Goal: Task Accomplishment & Management: Manage account settings

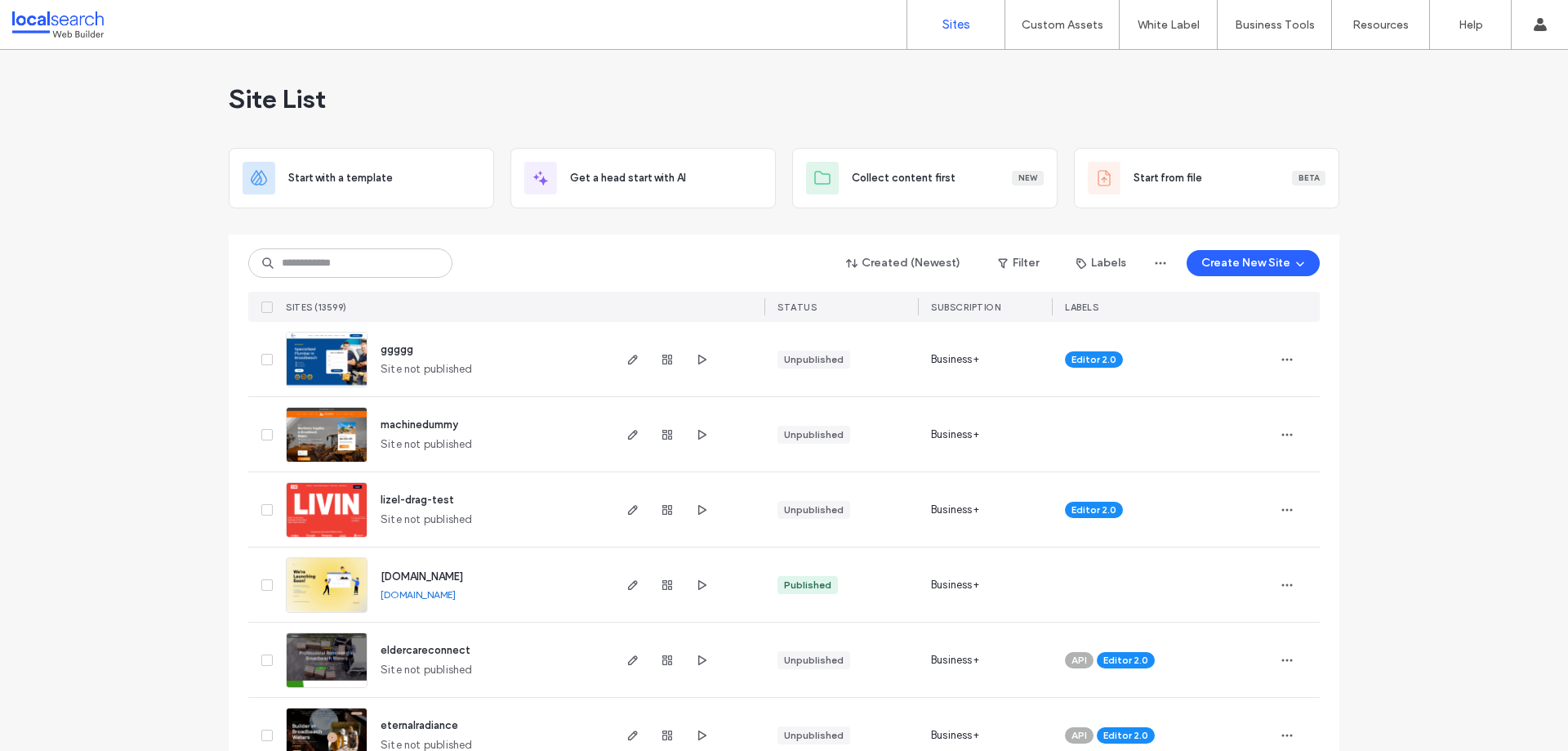
click at [379, 276] on div "Created (Newest) Filter Labels Create New Site" at bounding box center [784, 263] width 1071 height 31
click at [368, 267] on input at bounding box center [350, 263] width 204 height 29
click at [369, 264] on input at bounding box center [350, 263] width 204 height 29
click at [331, 270] on input at bounding box center [350, 263] width 204 height 29
type input "****"
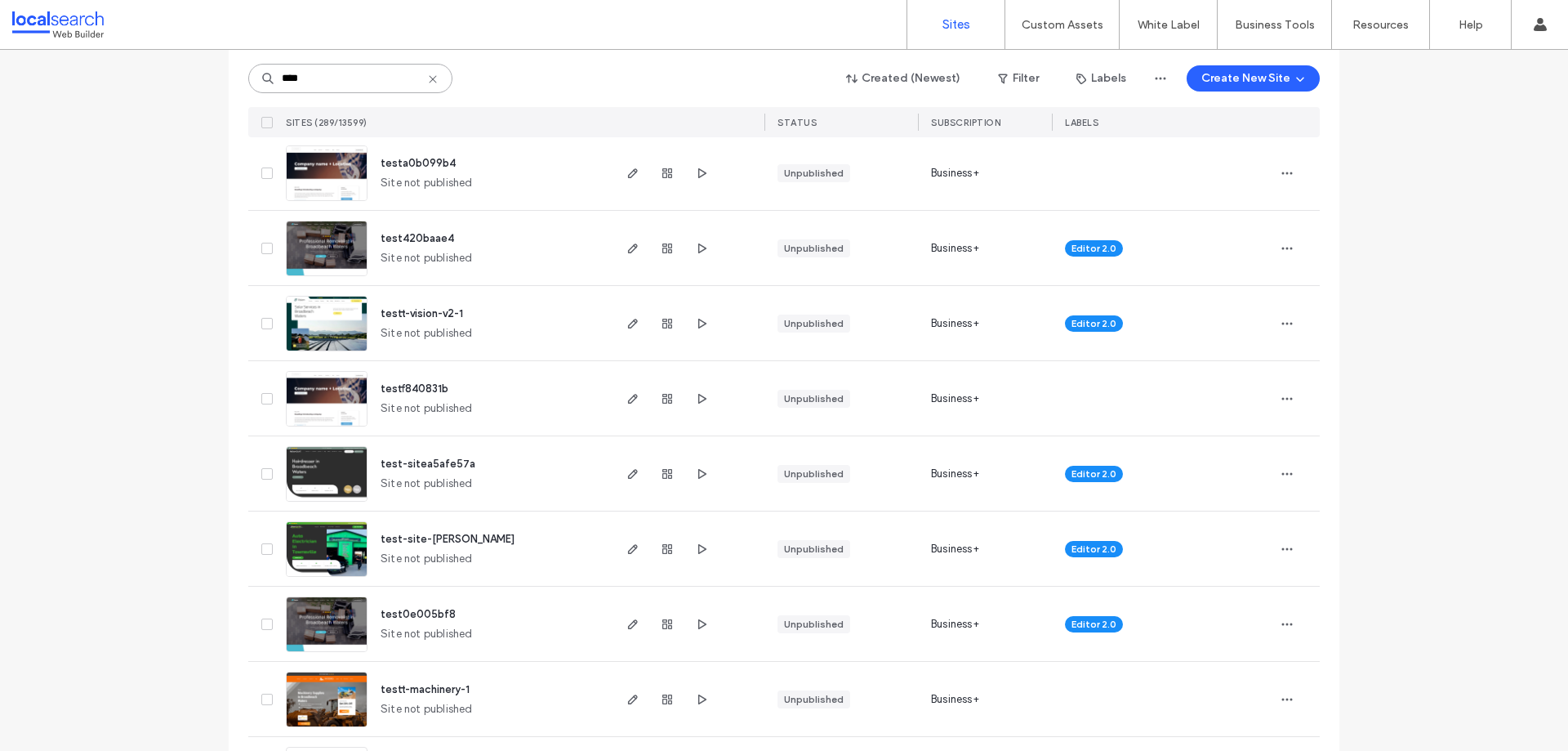
scroll to position [1797, 0]
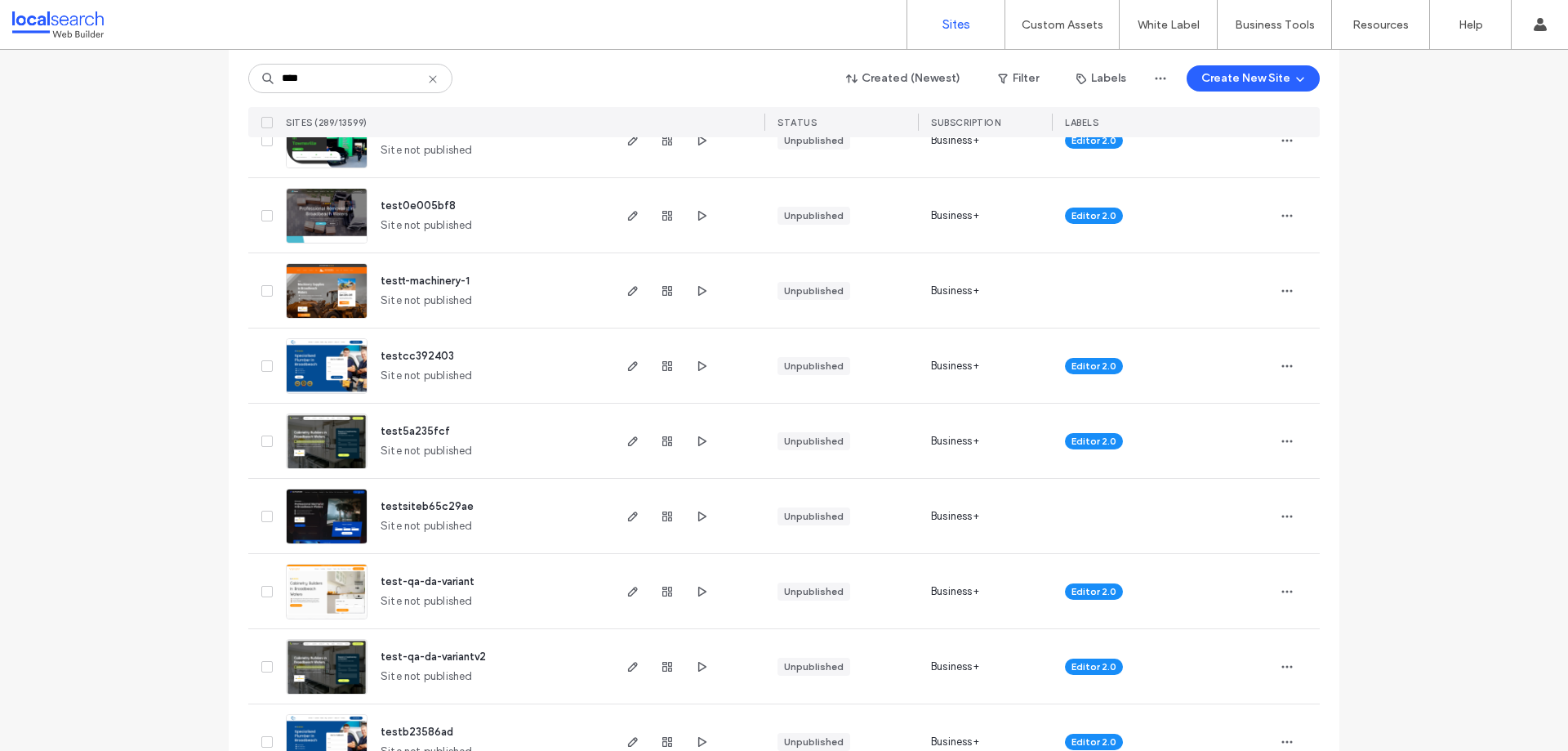
click at [339, 304] on img at bounding box center [326, 320] width 80 height 111
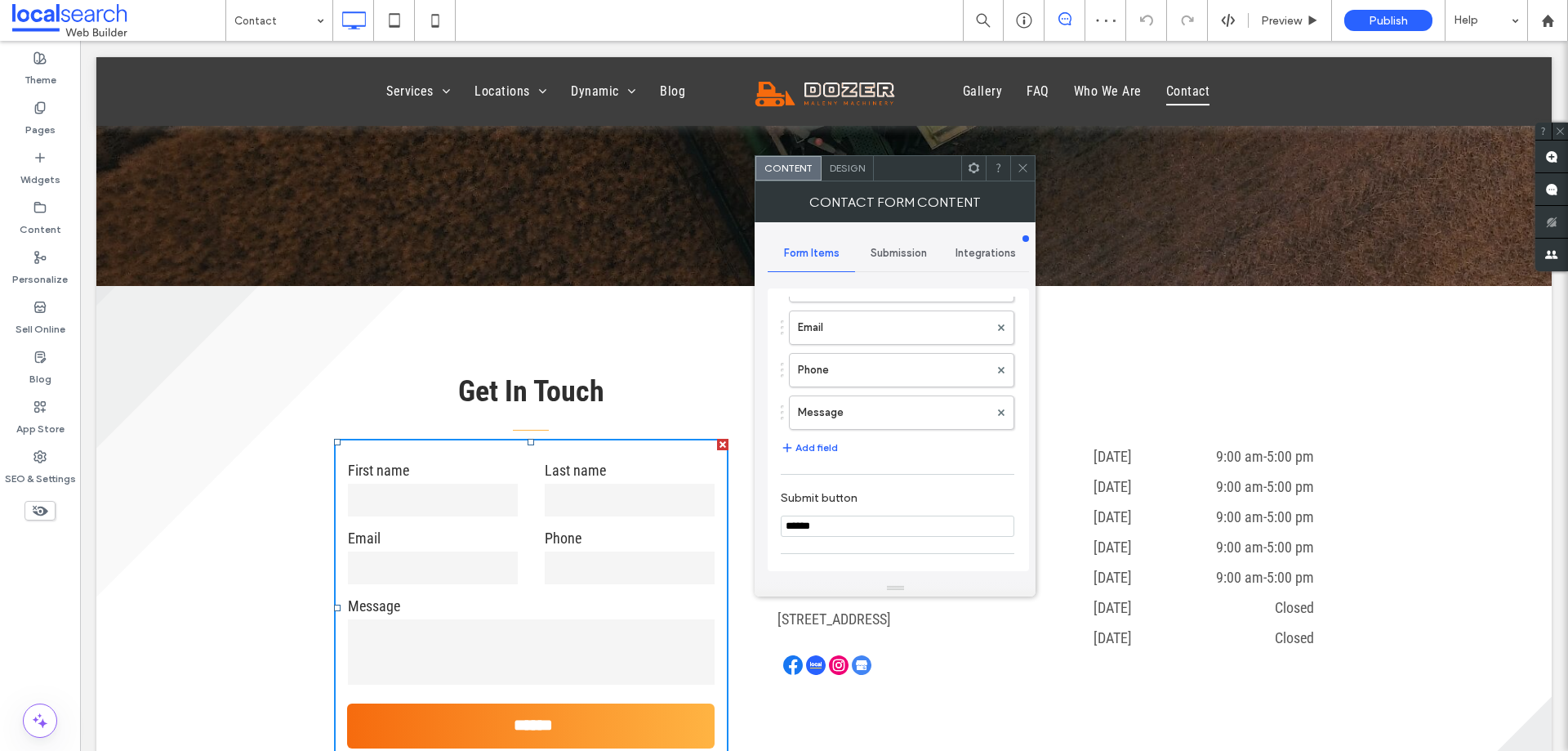
scroll to position [245, 0]
click at [824, 341] on button "Add field" at bounding box center [809, 342] width 57 height 19
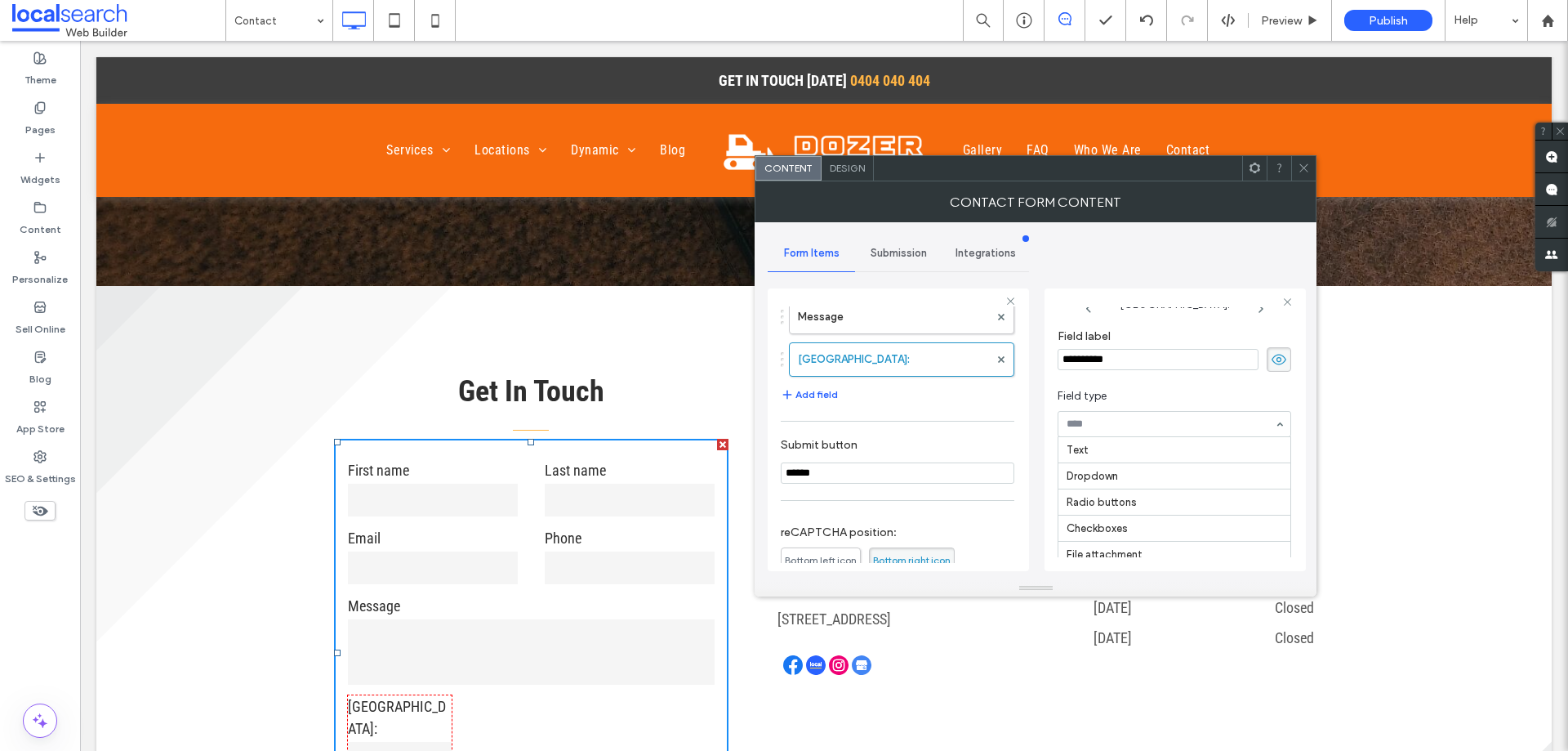
scroll to position [131, 0]
click at [1134, 394] on span "Field type" at bounding box center [1171, 395] width 227 height 17
click at [1256, 476] on span "DD/MM/YYYY" at bounding box center [1258, 469] width 62 height 17
click at [1167, 464] on span "MM/DD/YYYY" at bounding box center [1193, 469] width 62 height 17
click at [1265, 464] on span "DD/MM/YYYY" at bounding box center [1258, 469] width 62 height 17
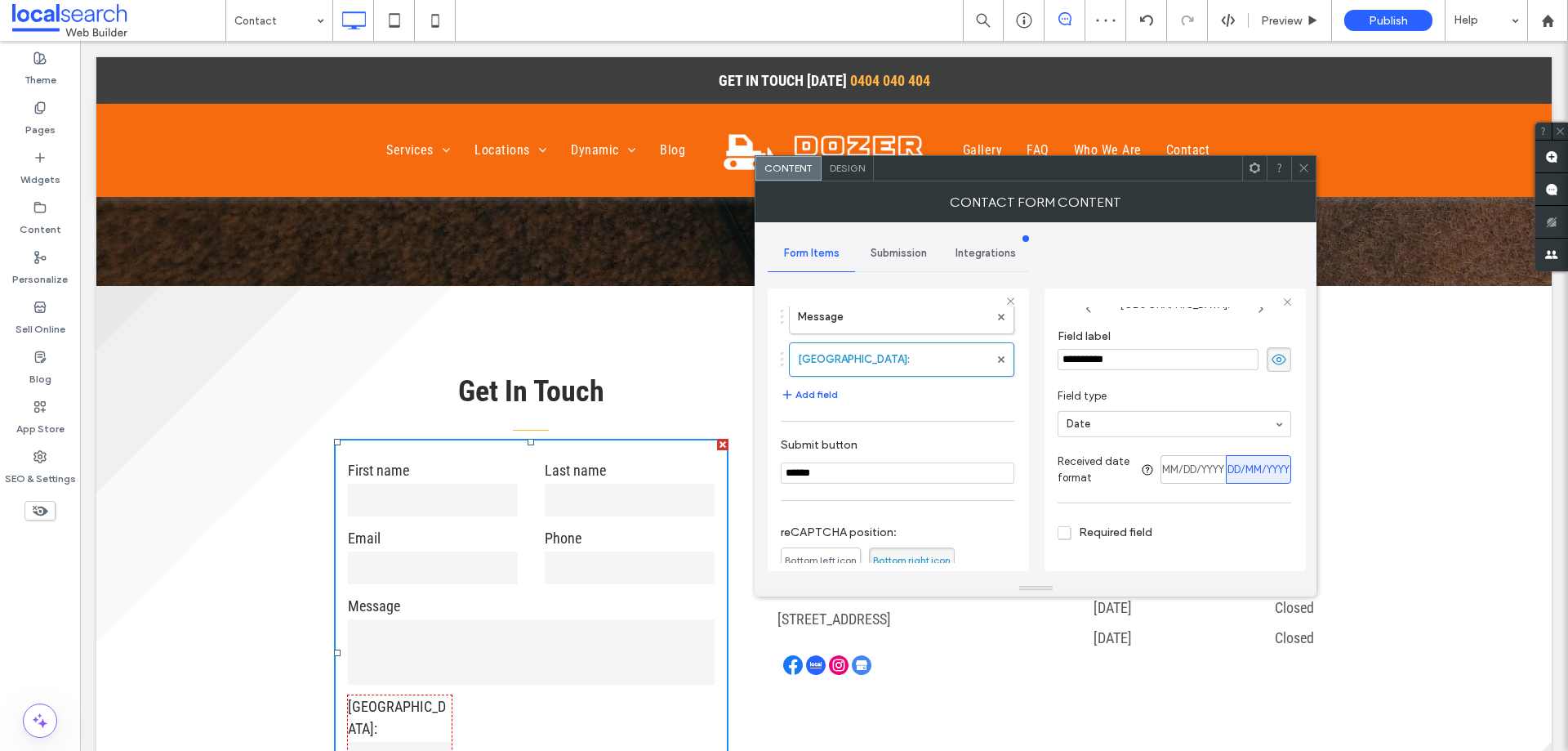
click at [1228, 441] on section "Field type Date" at bounding box center [1174, 412] width 234 height 65
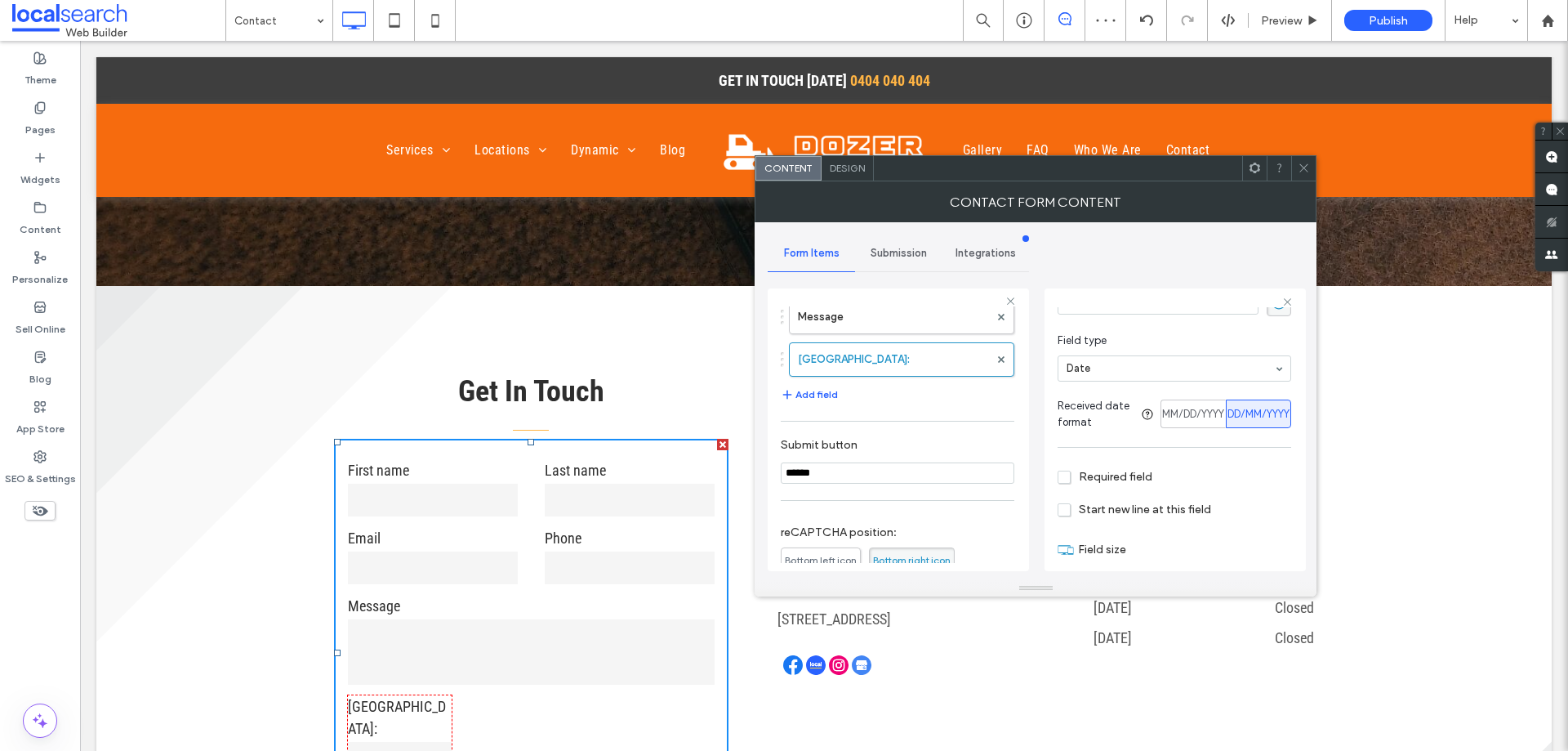
scroll to position [100, 0]
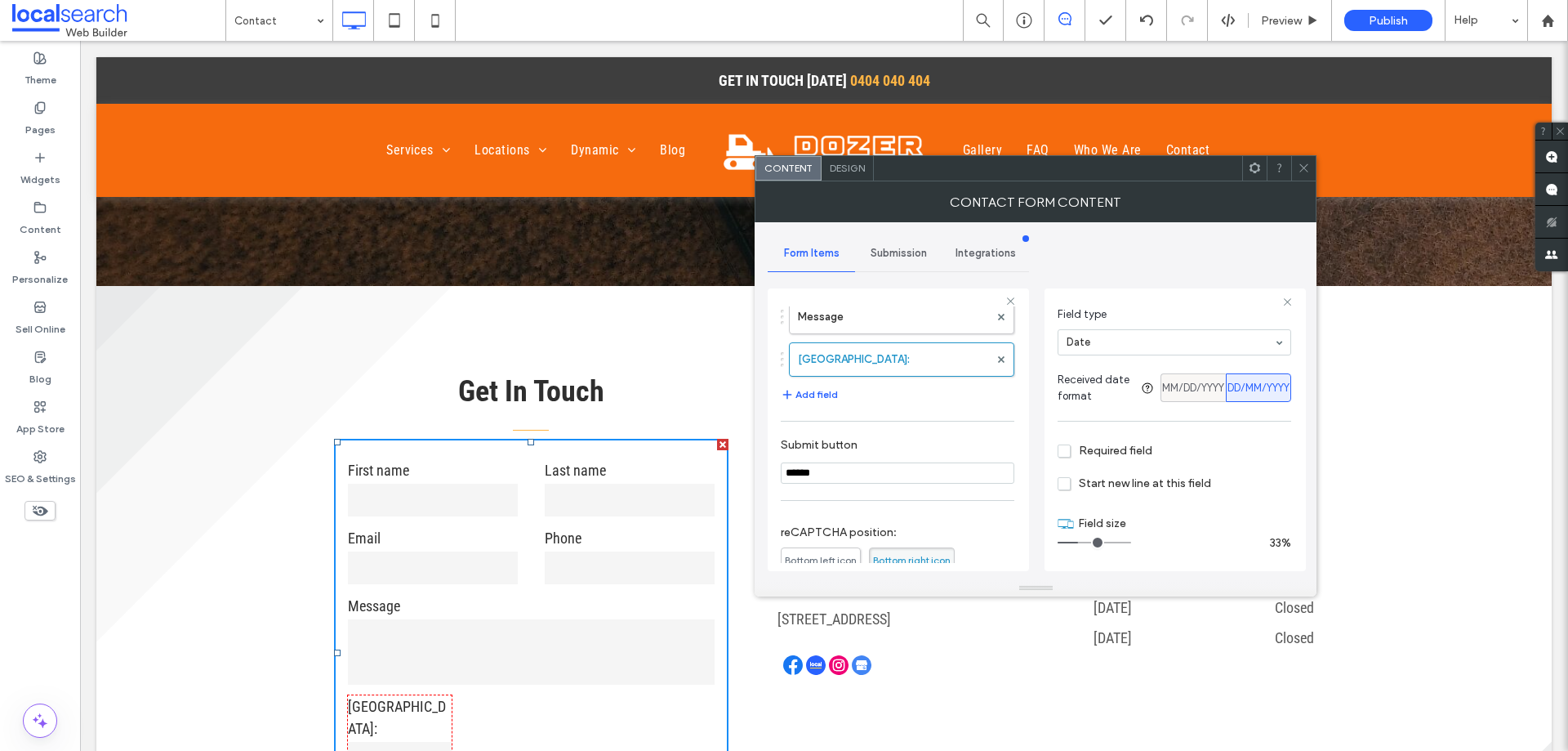
click at [1186, 383] on span "MM/DD/YYYY" at bounding box center [1193, 388] width 62 height 17
drag, startPoint x: 1302, startPoint y: 167, endPoint x: 1279, endPoint y: 170, distance: 23.2
click at [1302, 167] on icon at bounding box center [1303, 168] width 13 height 13
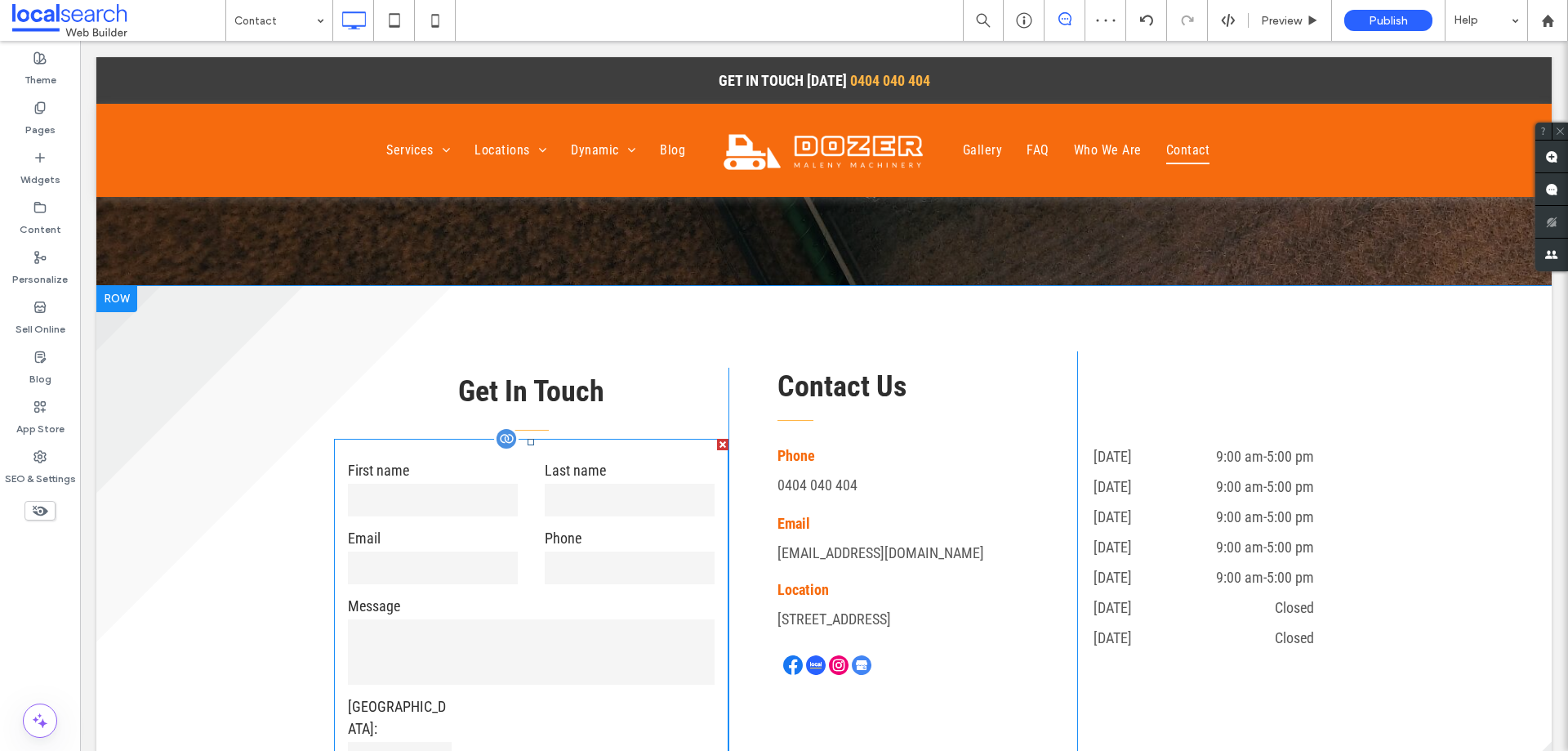
click at [531, 554] on div "Phone" at bounding box center [629, 556] width 197 height 59
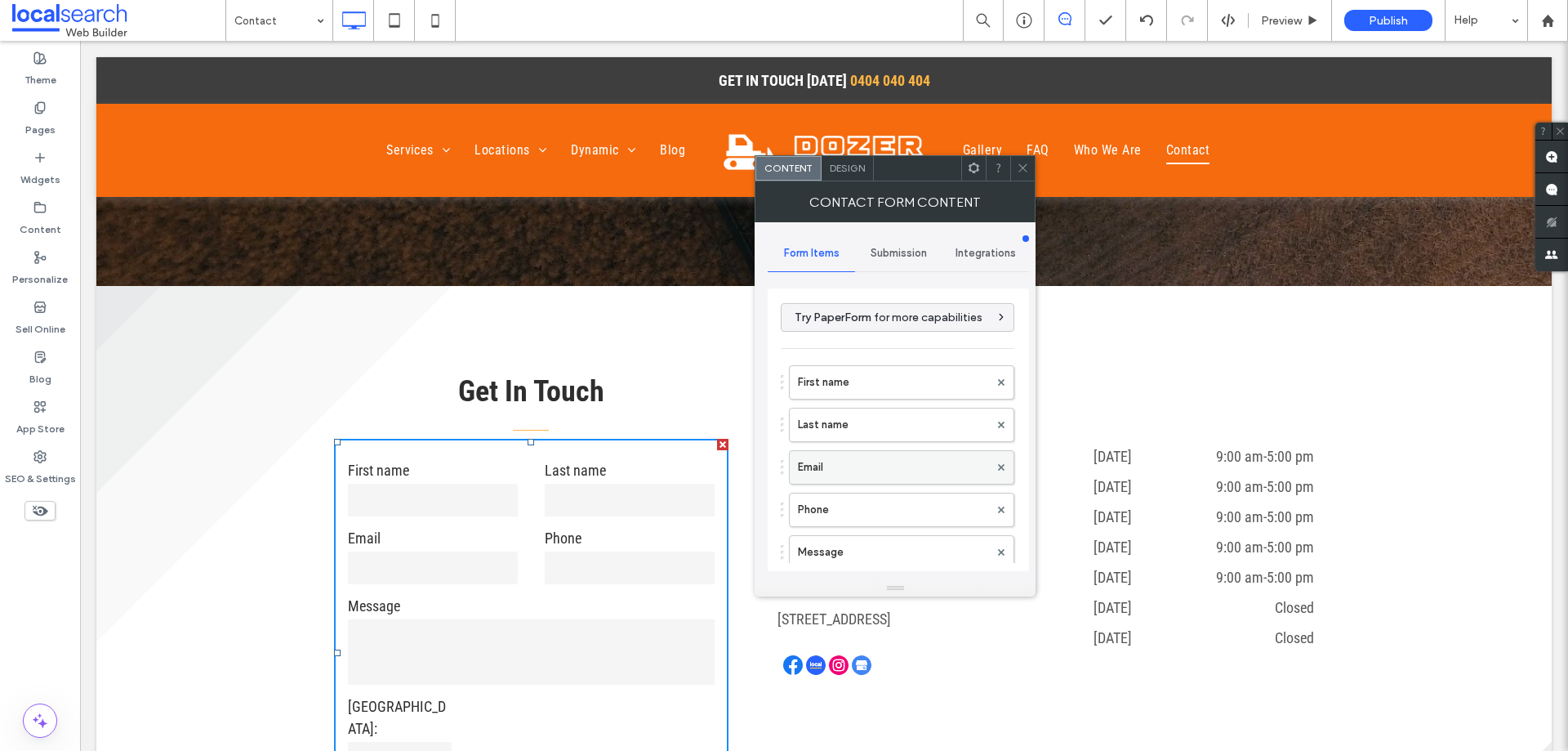
scroll to position [245, 0]
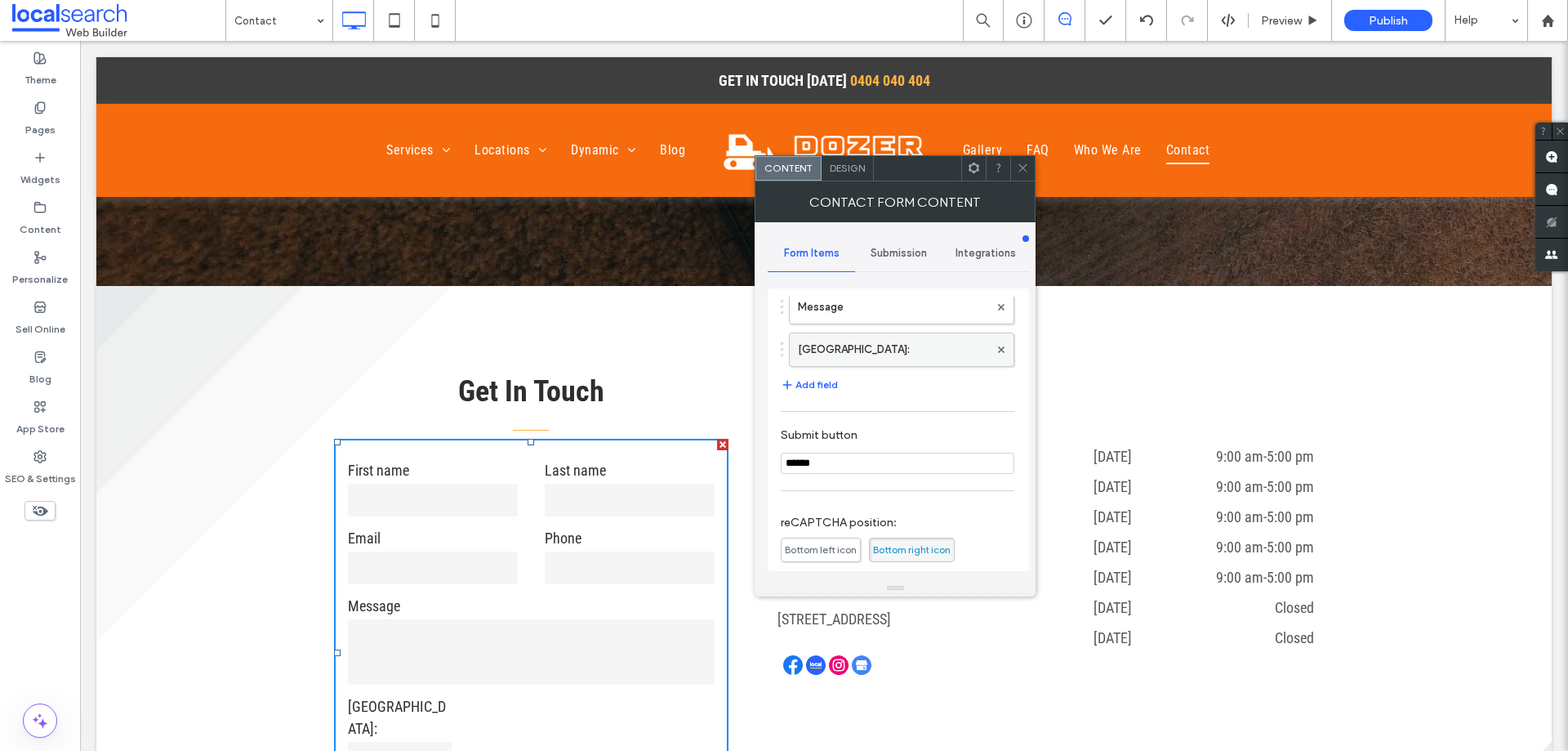
click at [871, 337] on label "New Field:" at bounding box center [893, 350] width 191 height 33
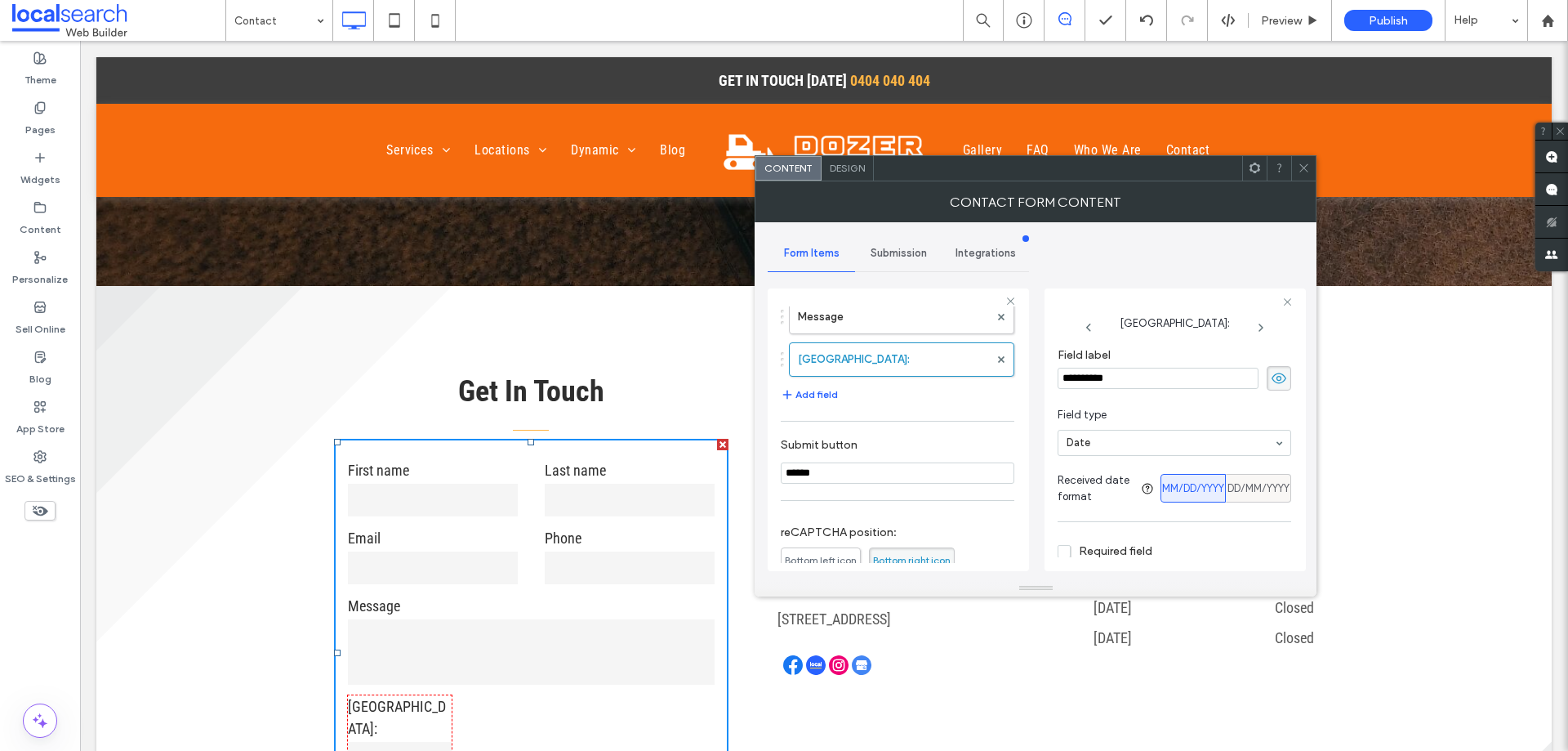
click at [1255, 491] on span "DD/MM/YYYY" at bounding box center [1258, 488] width 62 height 17
click at [1304, 156] on span at bounding box center [1303, 168] width 13 height 24
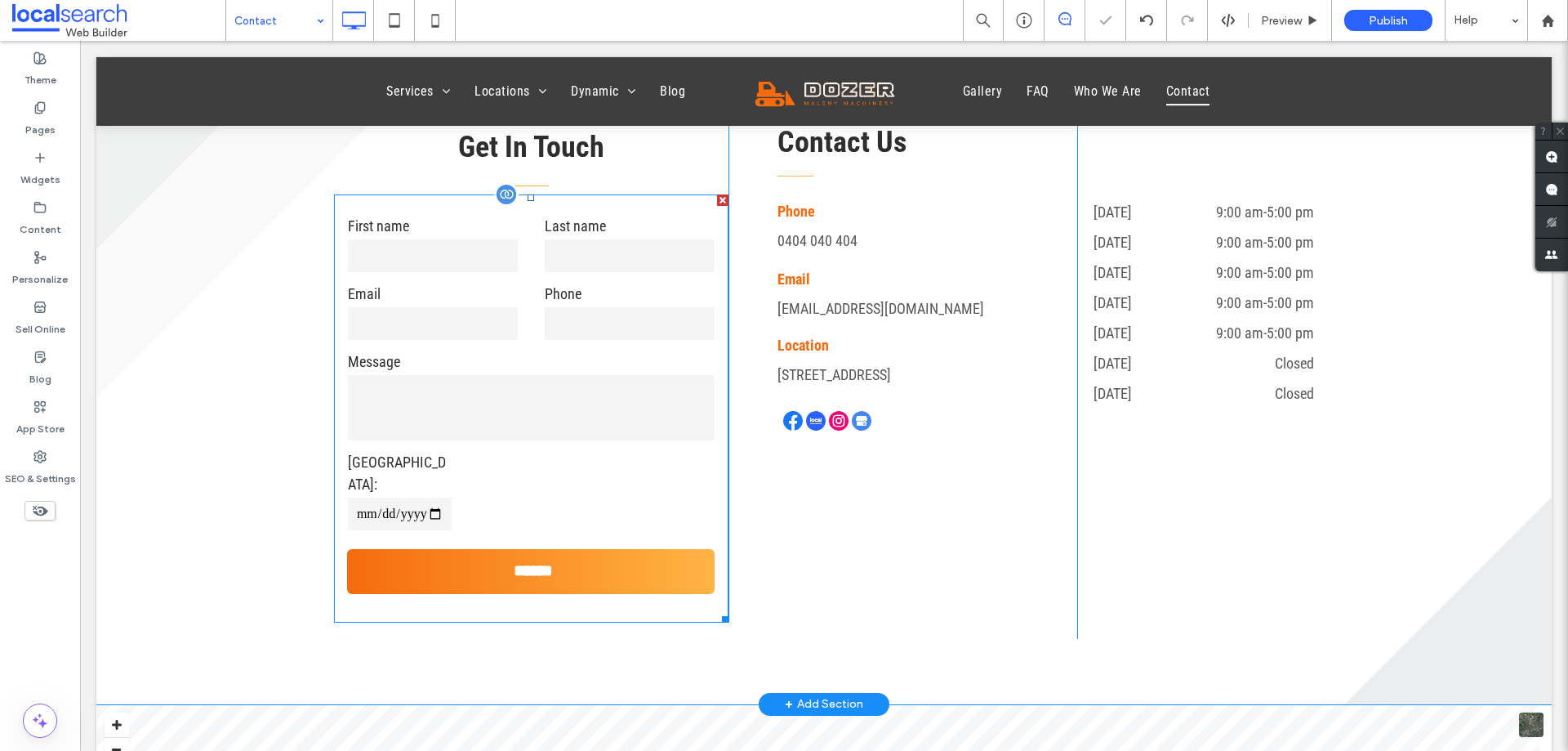
scroll to position [572, 0]
click at [563, 417] on textarea at bounding box center [531, 406] width 367 height 65
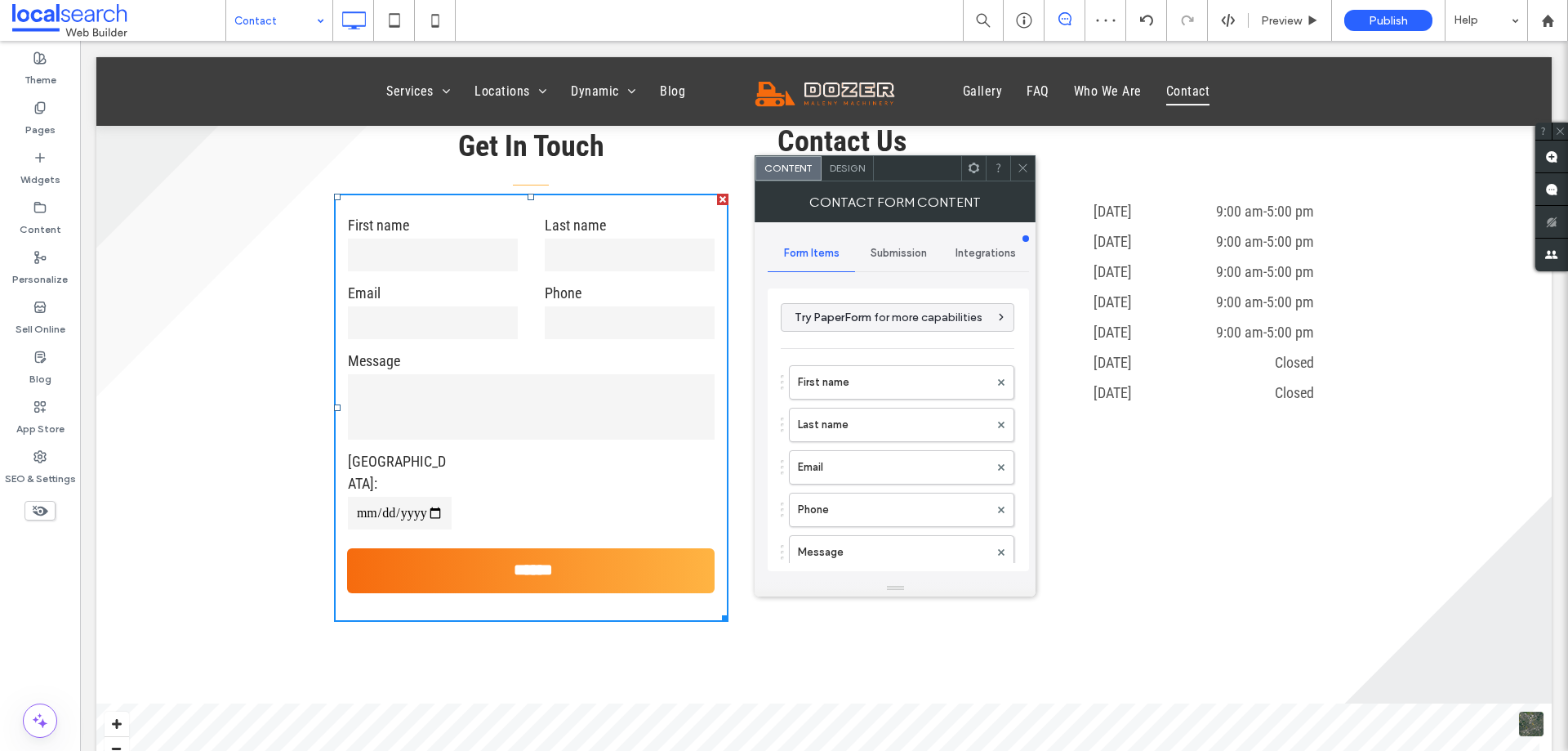
click at [892, 256] on span "Submission" at bounding box center [898, 253] width 56 height 13
click at [807, 254] on span "Form Items" at bounding box center [811, 253] width 55 height 13
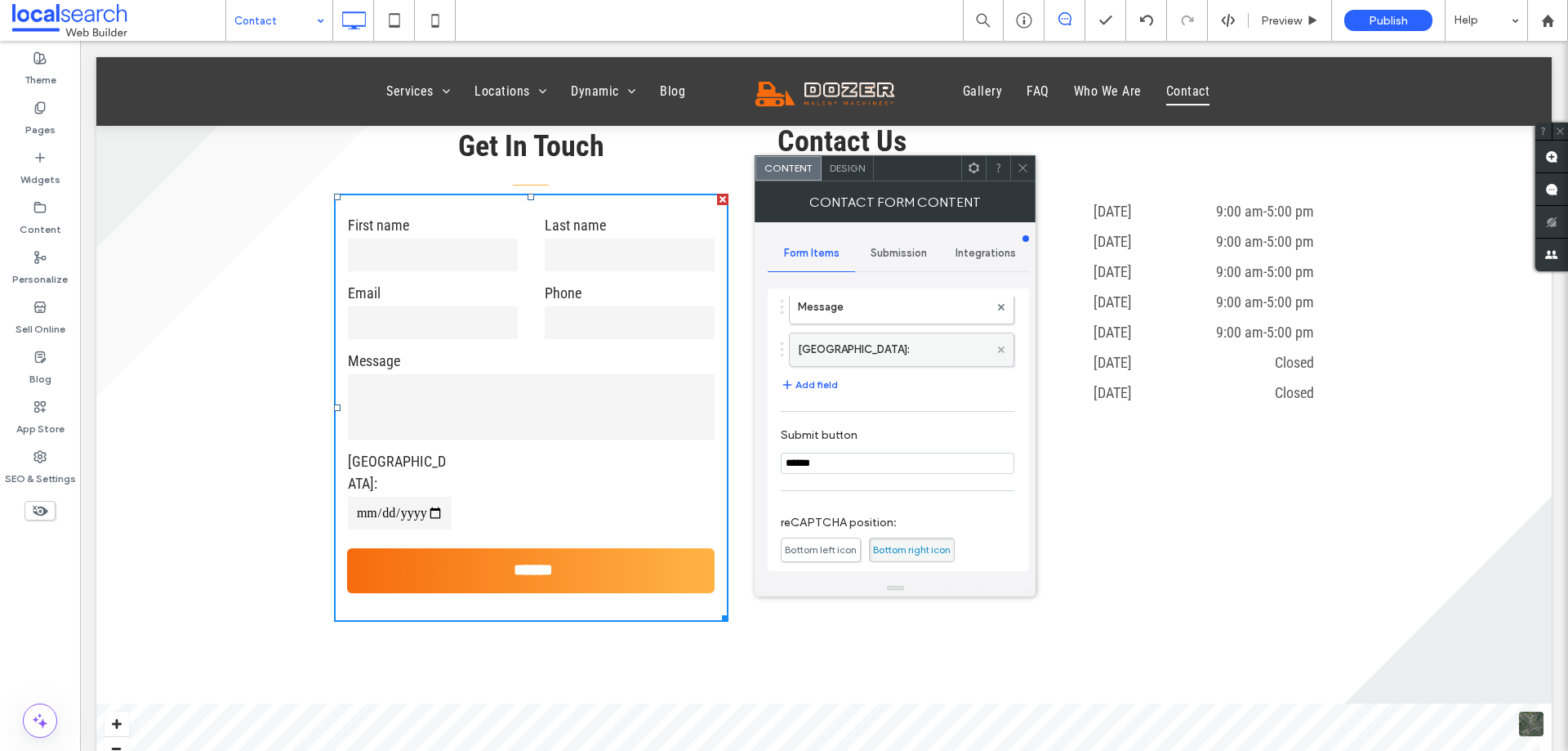
click at [998, 351] on icon at bounding box center [1001, 350] width 7 height 7
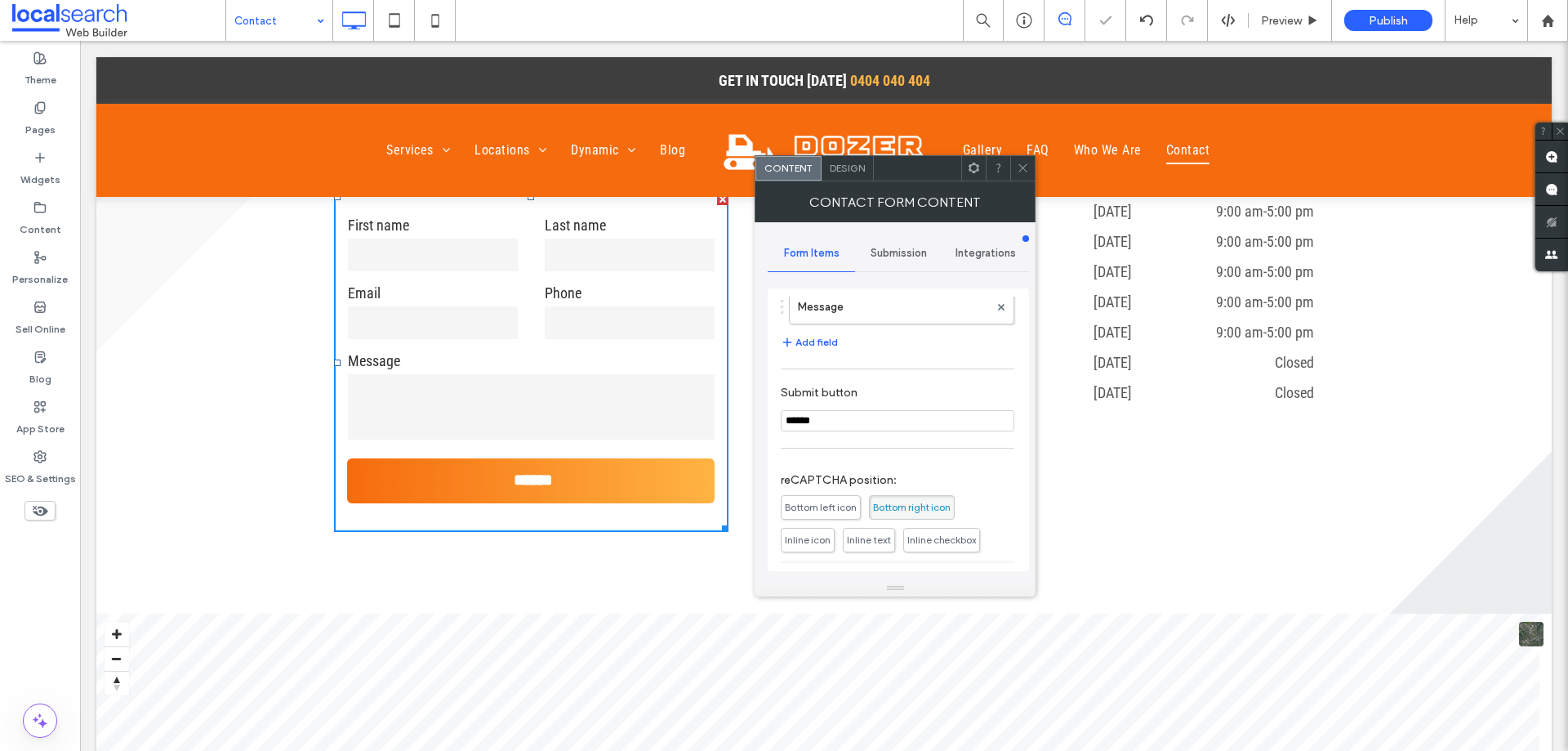
click at [1018, 177] on span at bounding box center [1022, 168] width 13 height 24
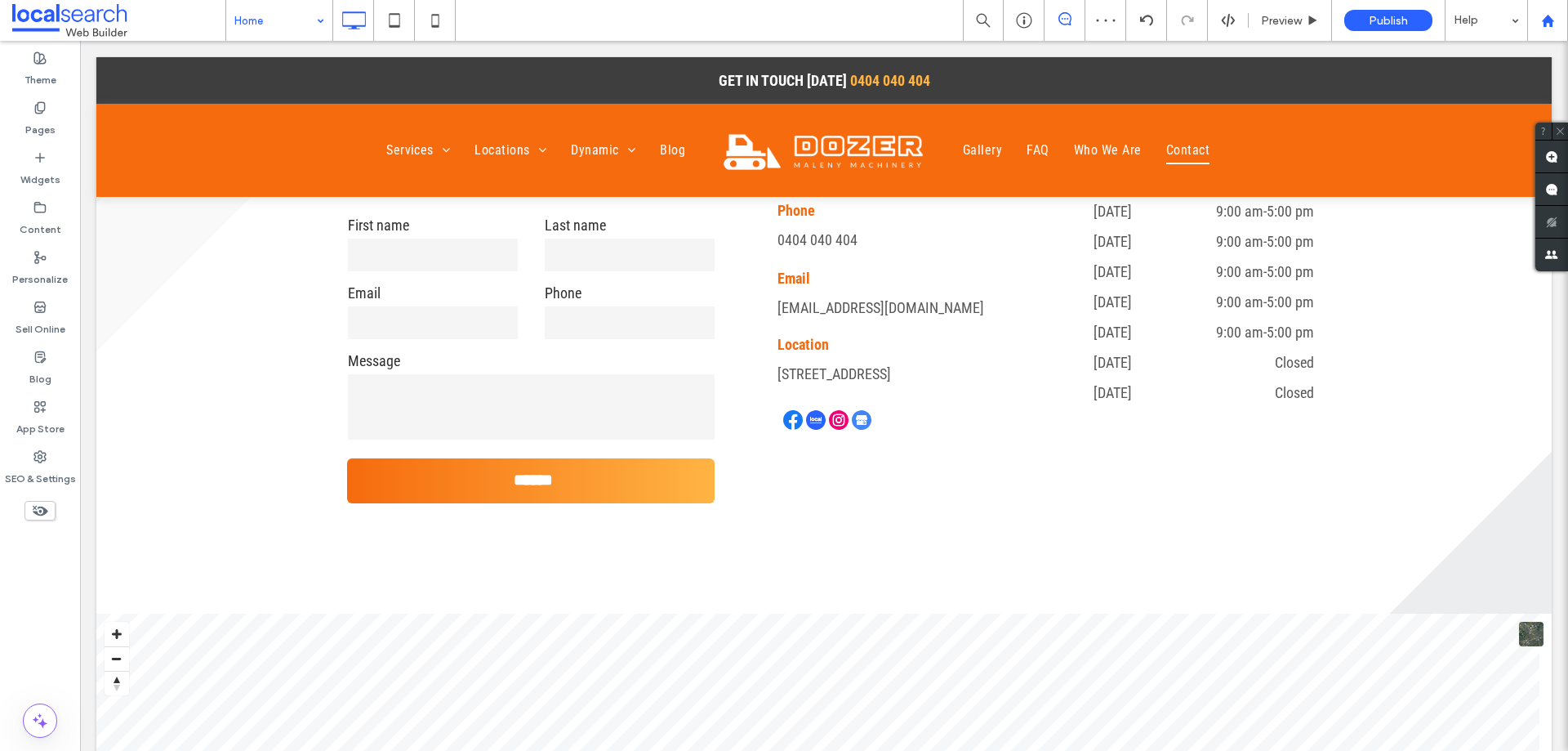
click at [1549, 19] on use at bounding box center [1547, 19] width 13 height 13
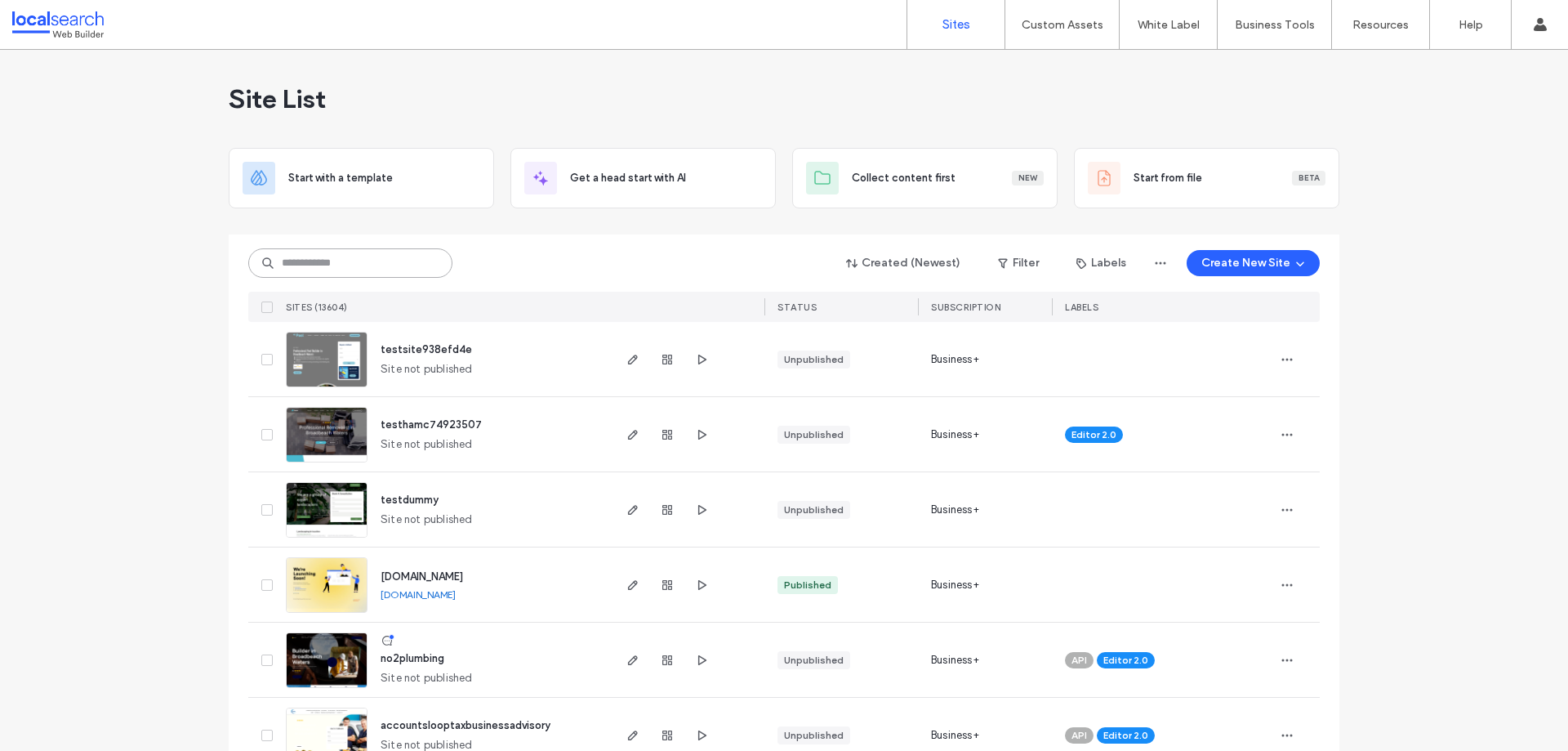
click at [324, 259] on input at bounding box center [350, 263] width 204 height 29
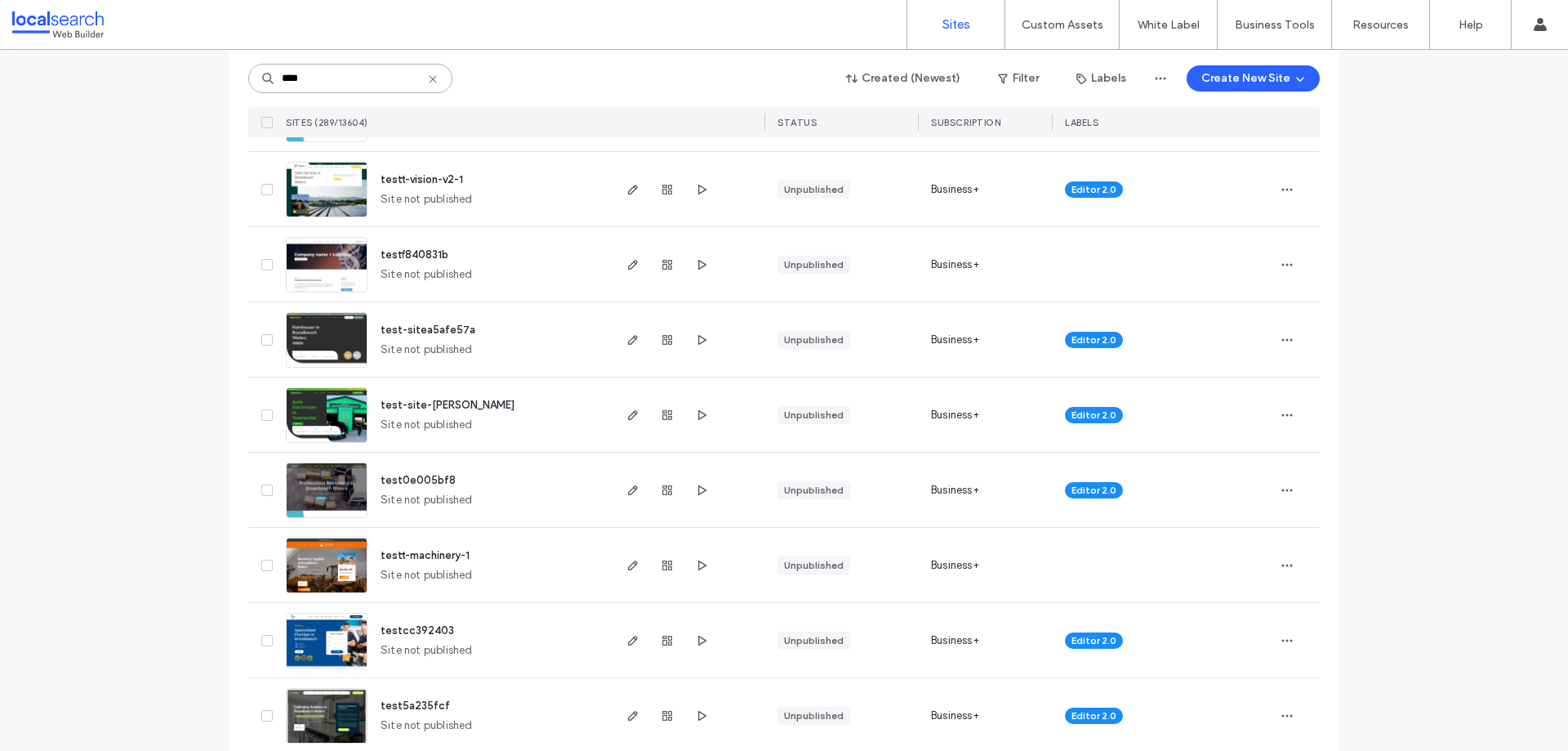
scroll to position [1634, 0]
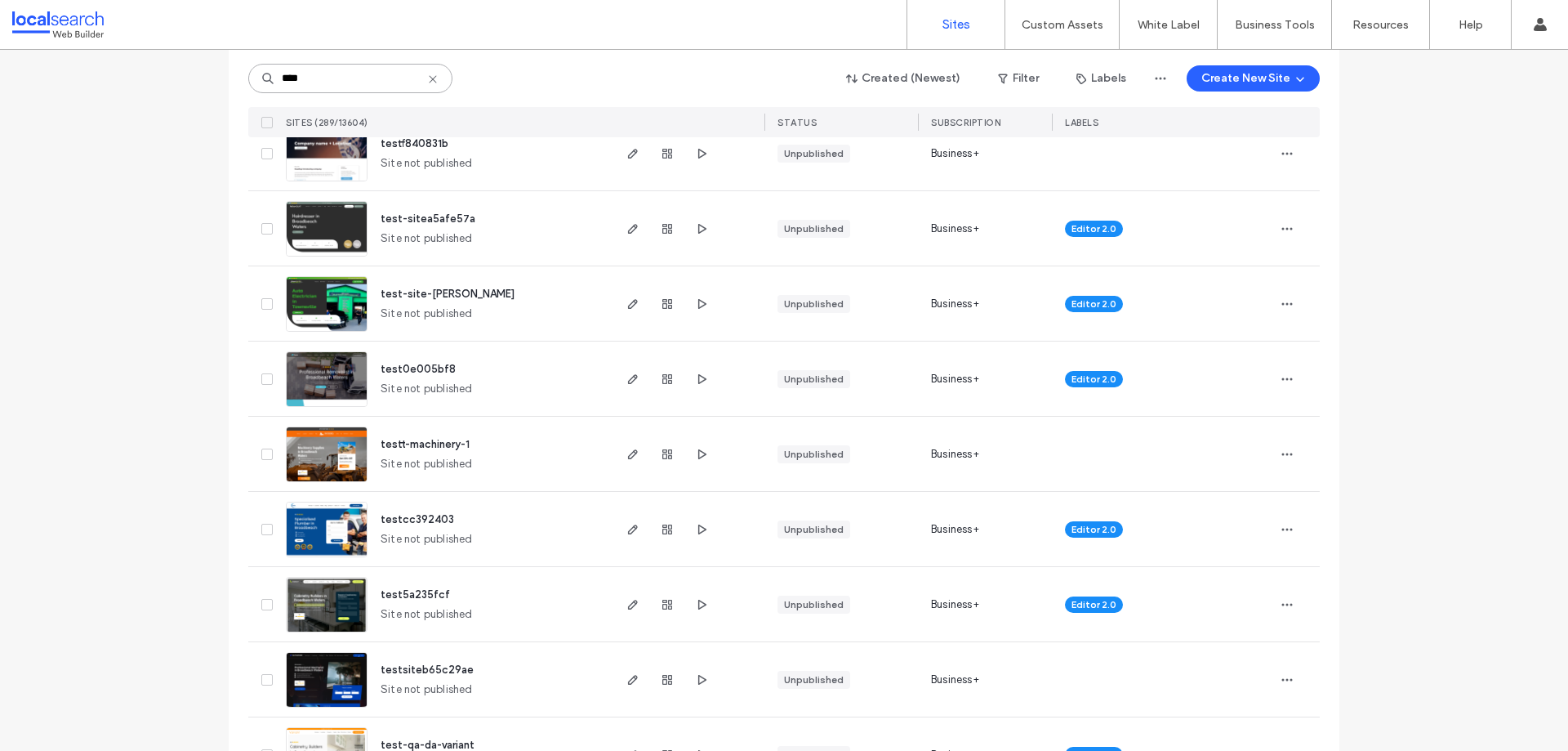
type input "****"
click at [301, 450] on img at bounding box center [326, 483] width 80 height 111
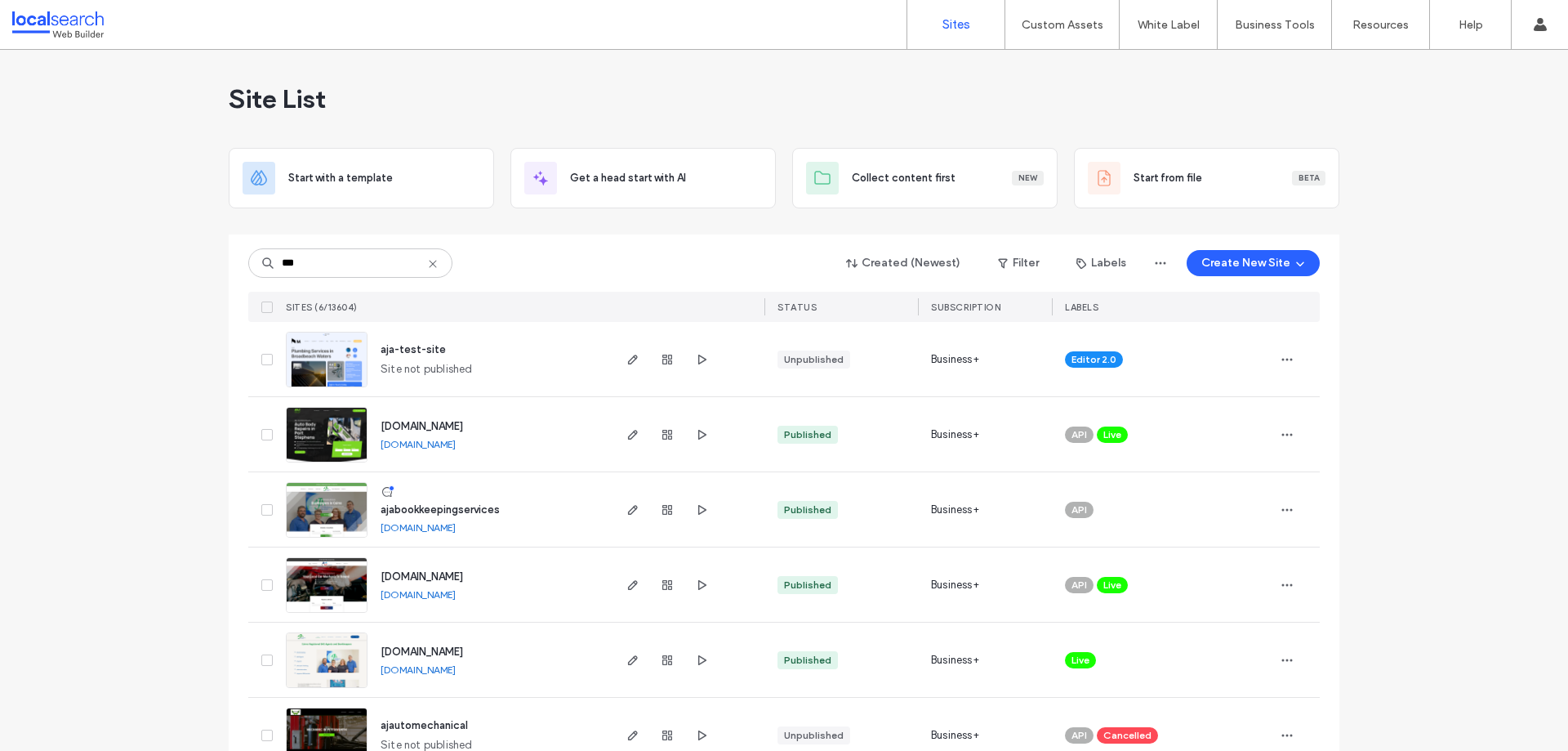
type input "***"
click at [321, 358] on img at bounding box center [326, 388] width 80 height 111
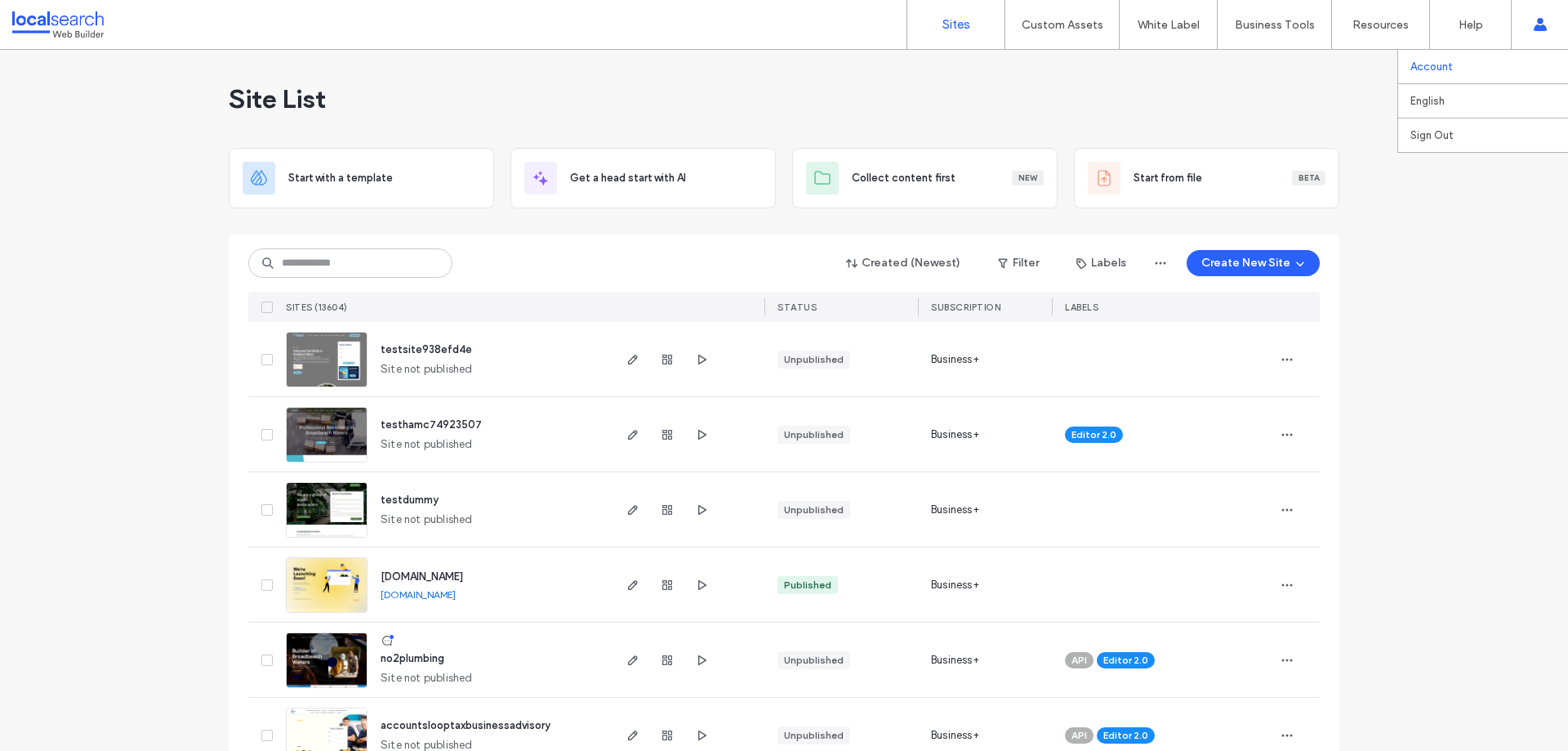
click at [1494, 58] on link "Account" at bounding box center [1488, 66] width 157 height 33
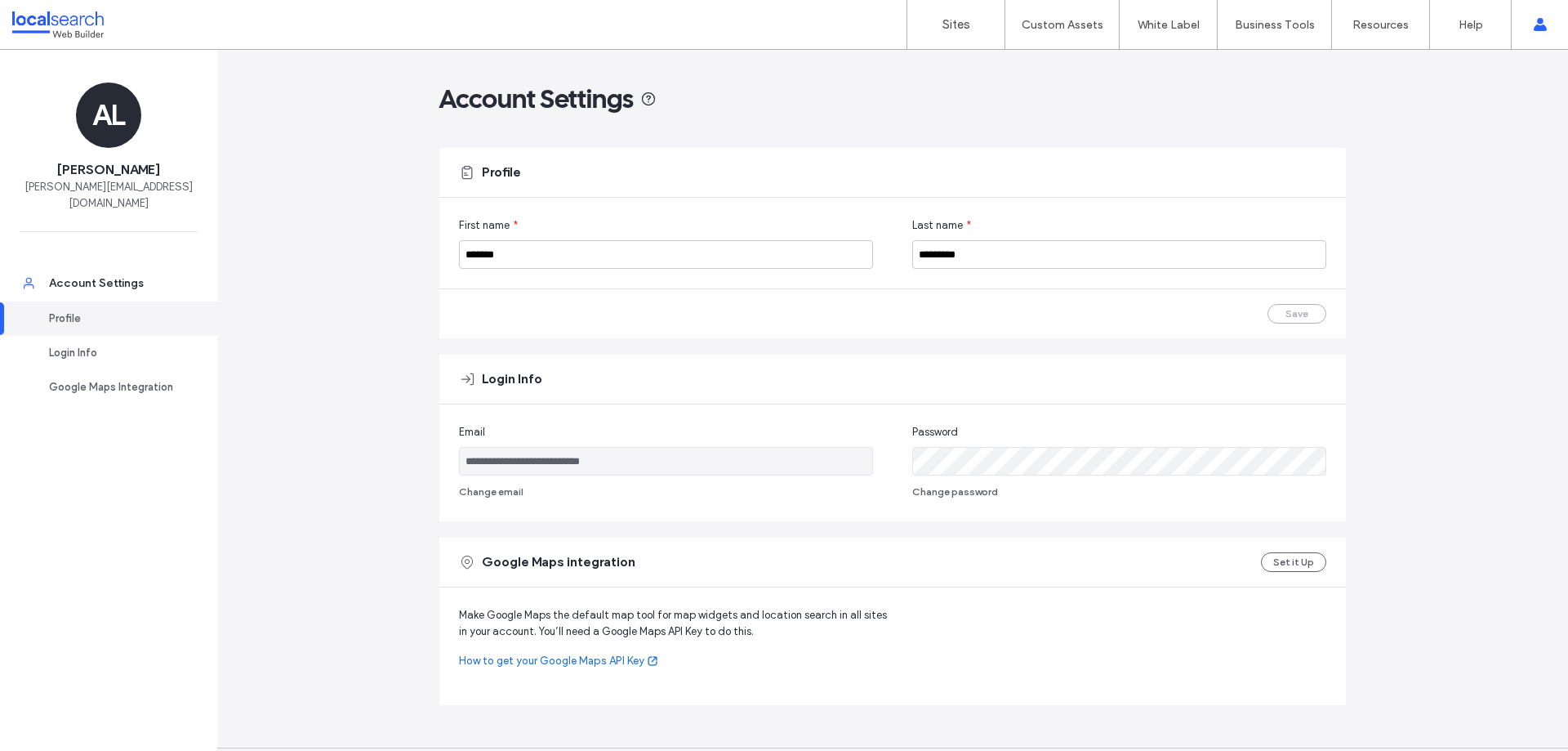
scroll to position [45, 0]
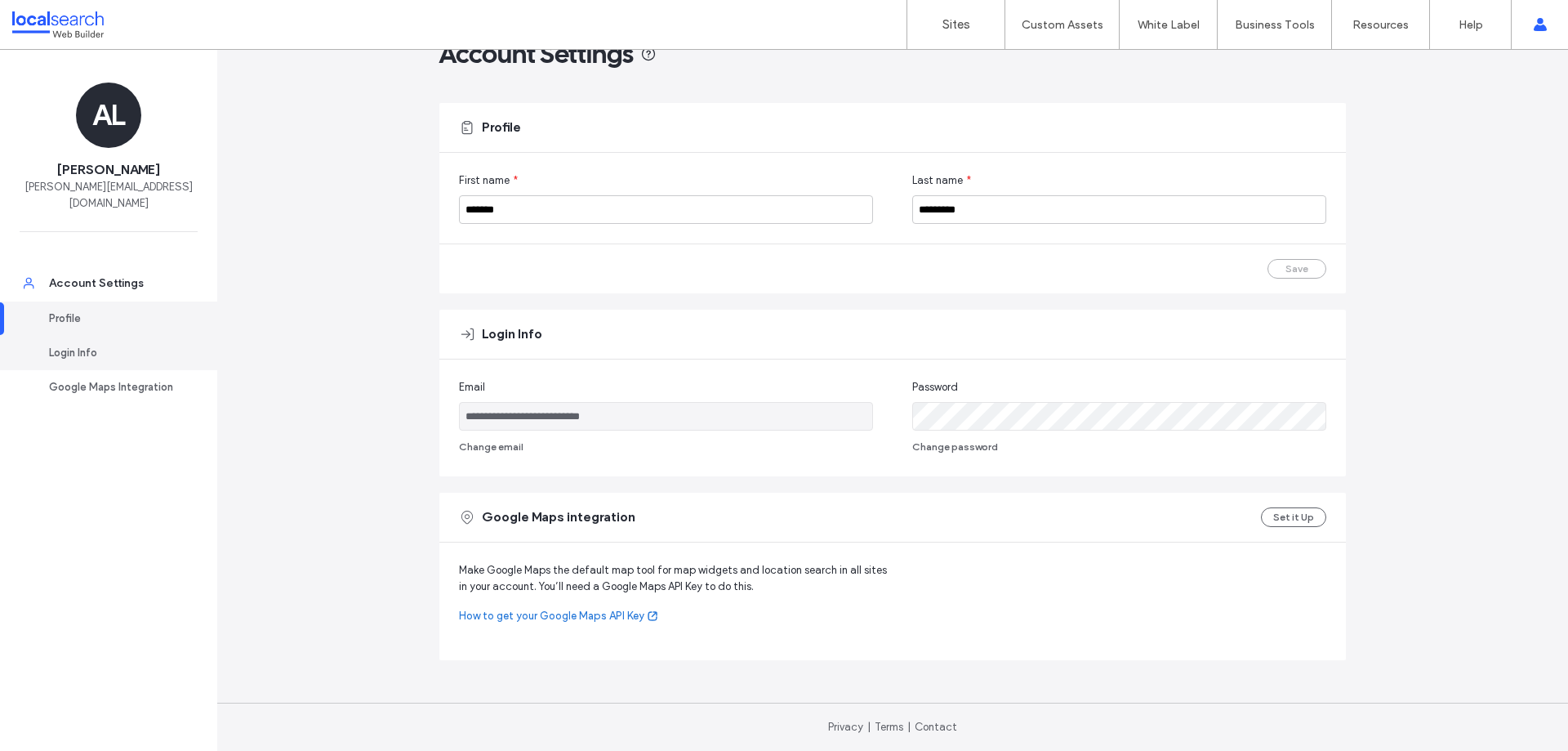
click at [126, 345] on div "Login Info" at bounding box center [116, 353] width 134 height 17
click at [125, 379] on div "Google Maps Integration" at bounding box center [116, 387] width 134 height 17
click at [958, 26] on label "Sites" at bounding box center [955, 24] width 28 height 15
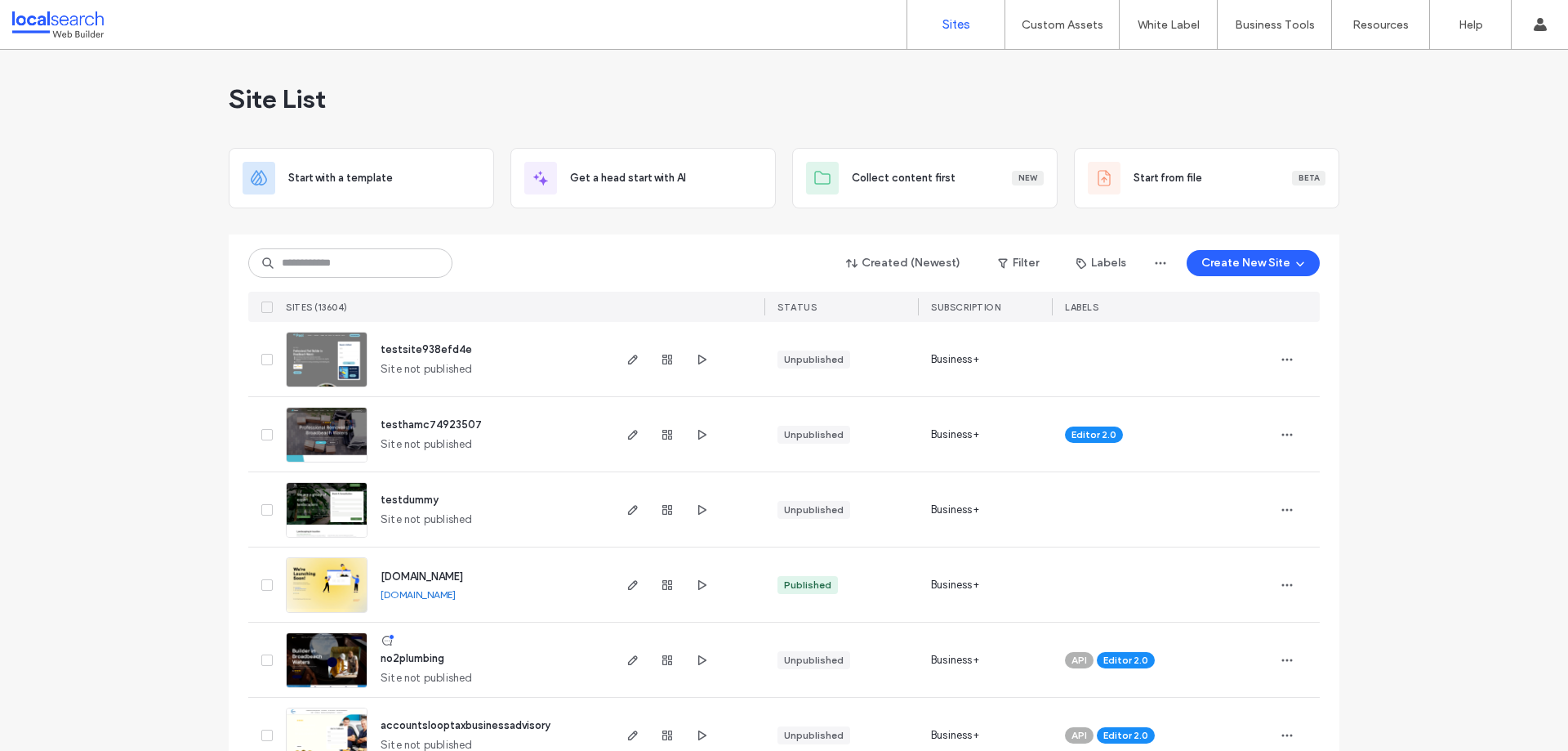
click at [307, 265] on input at bounding box center [350, 263] width 204 height 29
click at [317, 256] on input at bounding box center [350, 263] width 204 height 29
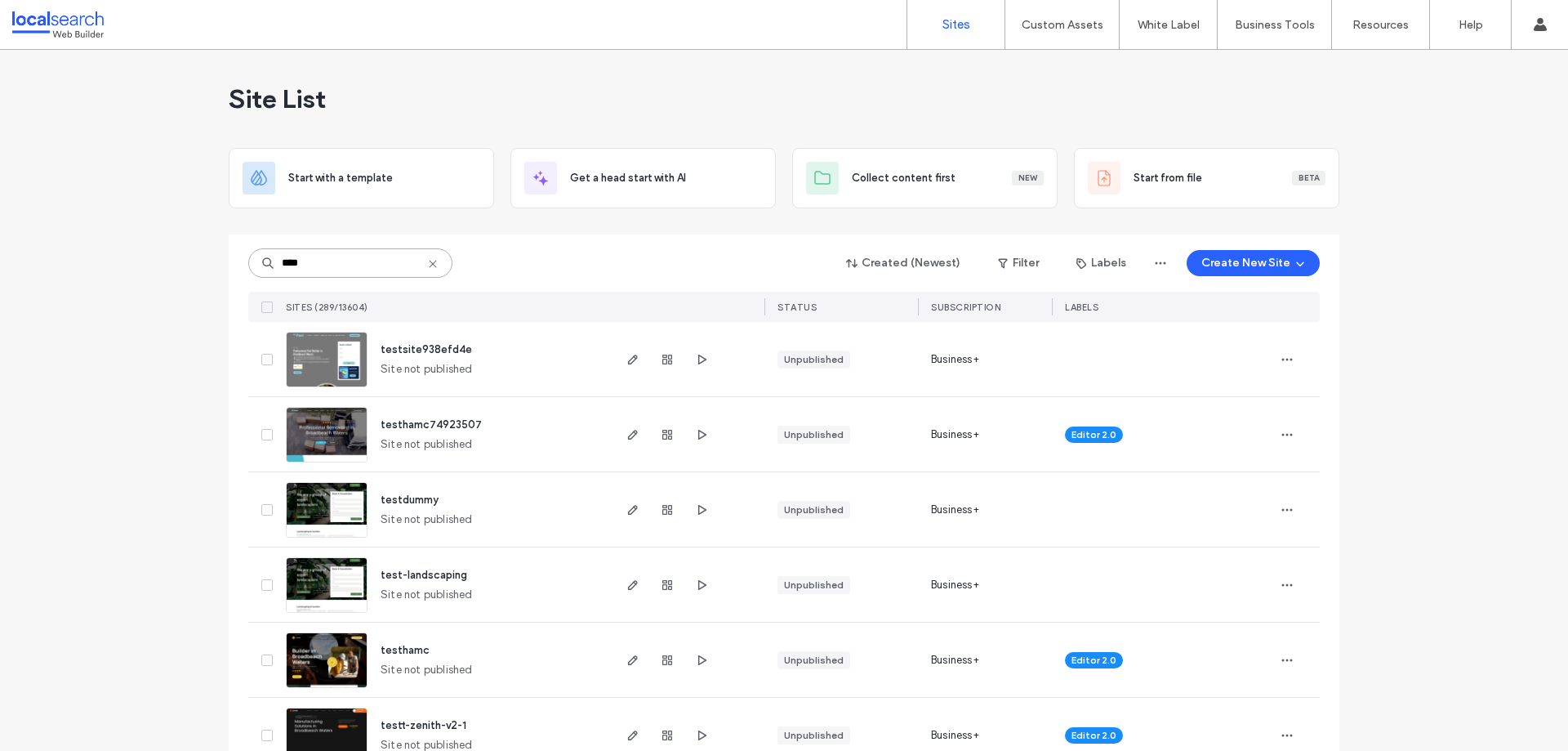
type input "****"
click at [804, 105] on div "Site List" at bounding box center [784, 98] width 1111 height 98
click at [458, 90] on div "Site List" at bounding box center [784, 98] width 1111 height 98
